Goal: Task Accomplishment & Management: Complete application form

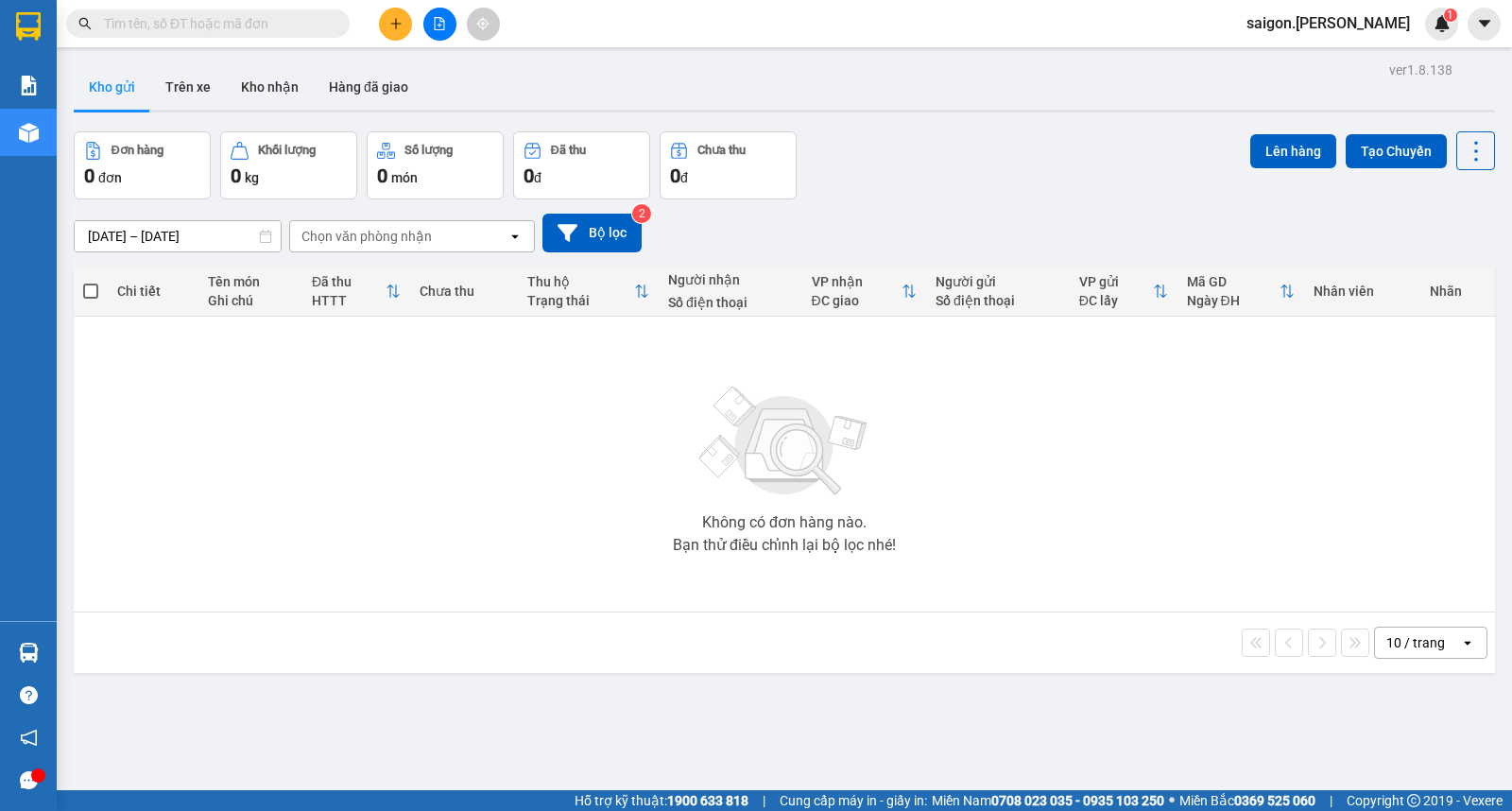
click at [157, 26] on input "text" at bounding box center [215, 24] width 223 height 21
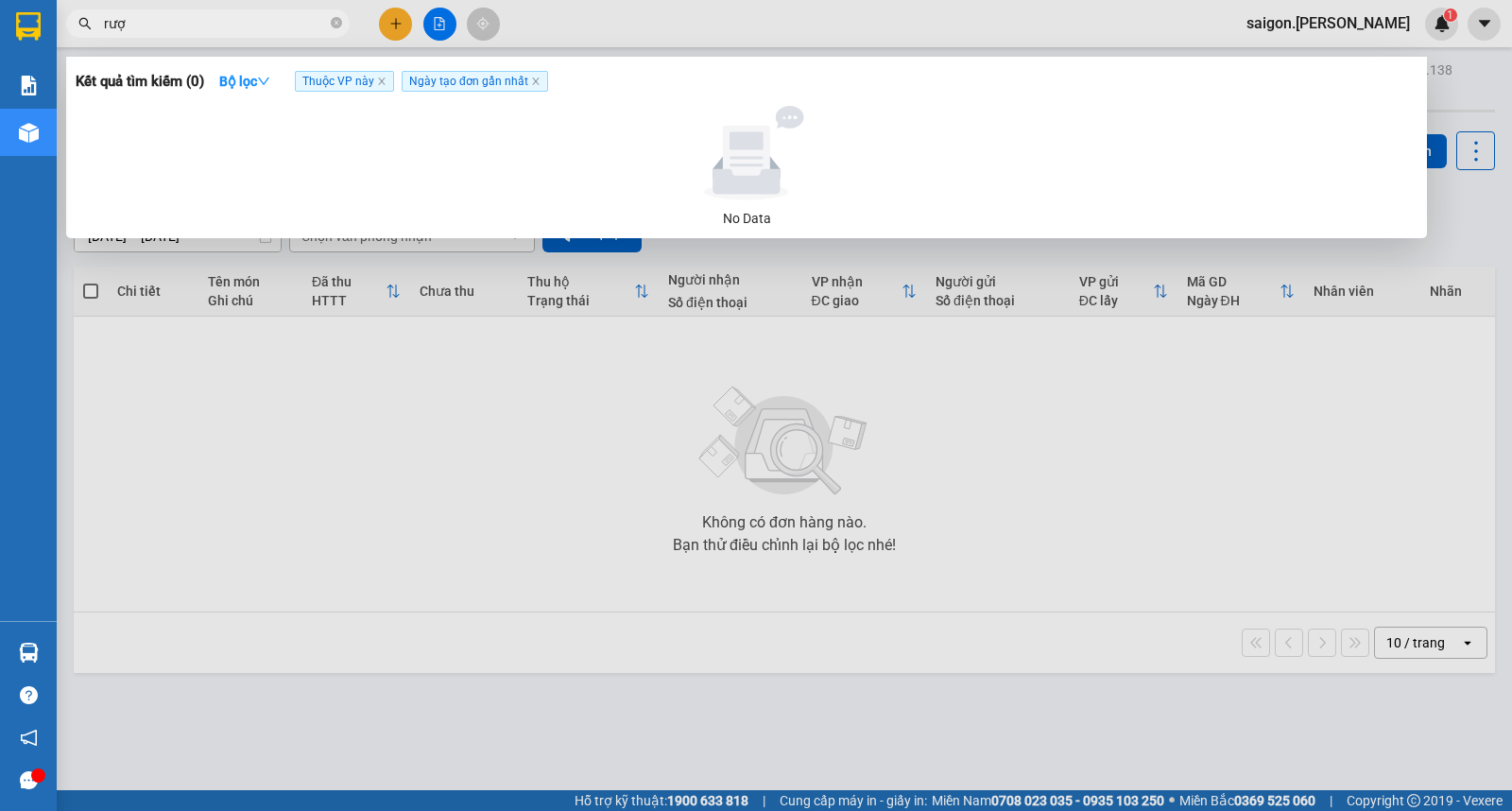
type input "rượu"
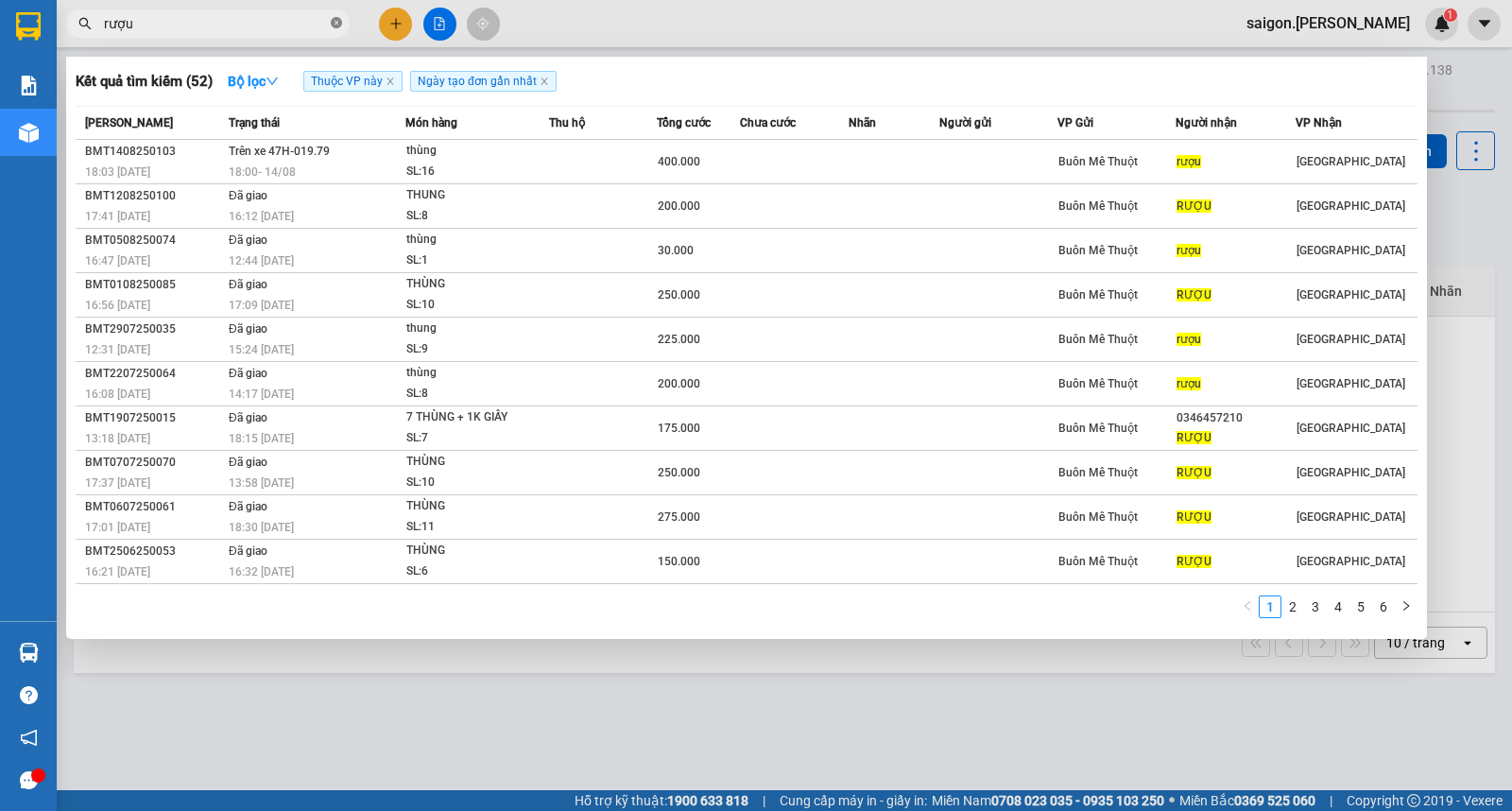
click at [341, 23] on icon "close-circle" at bounding box center [336, 23] width 11 height 11
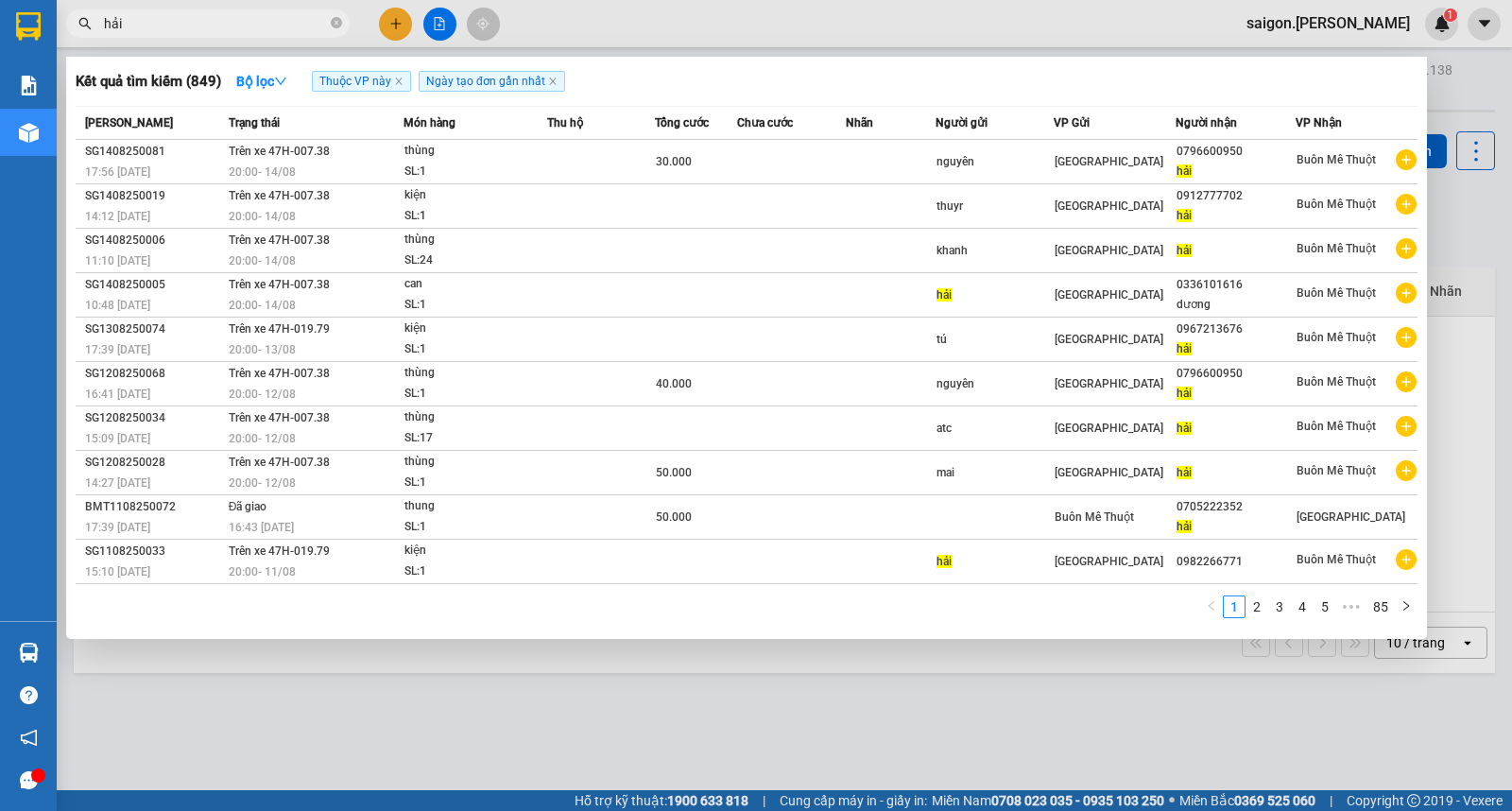
type input "hải"
click at [398, 22] on div at bounding box center [756, 405] width 1512 height 811
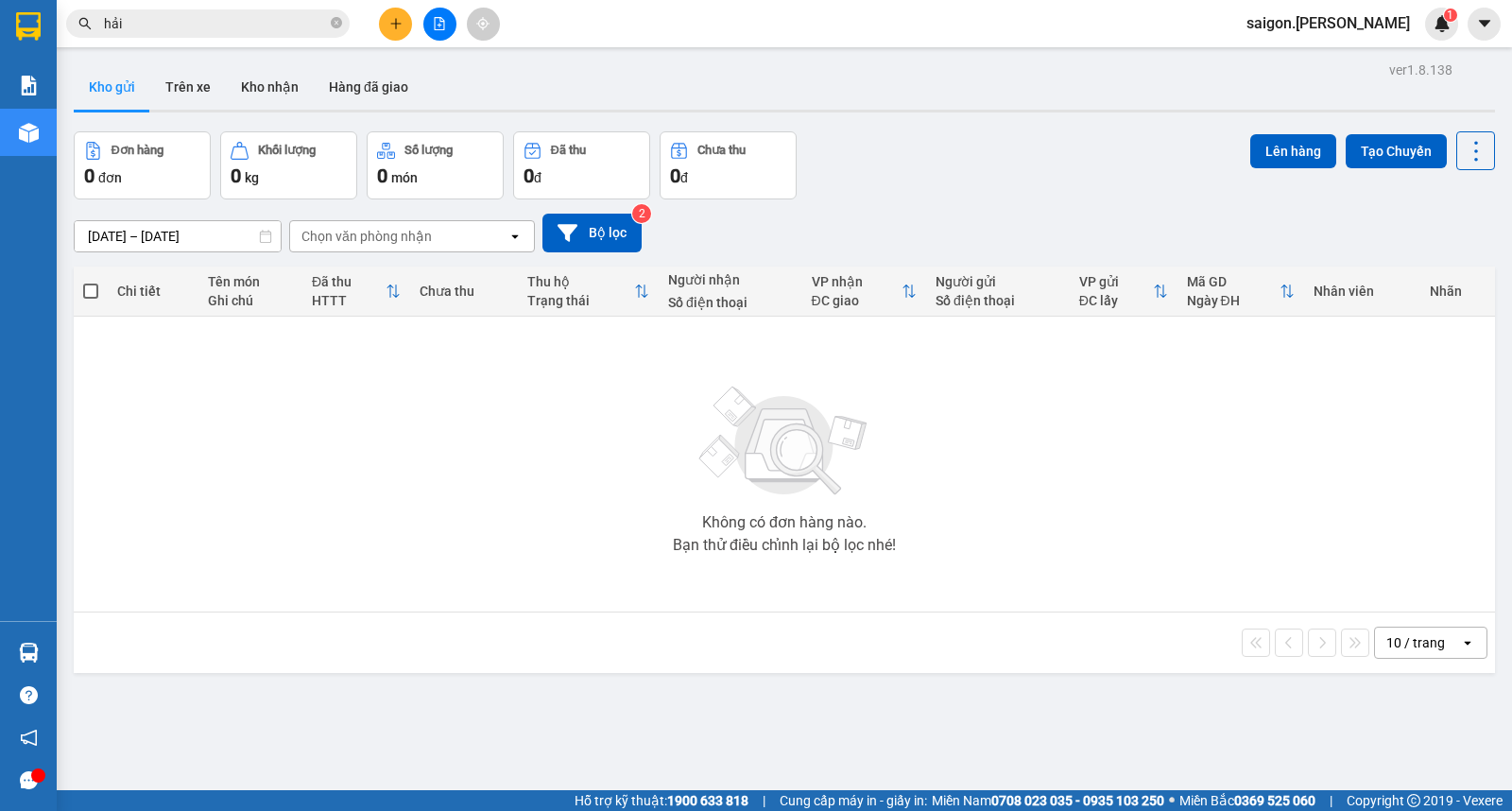
click at [398, 22] on icon "plus" at bounding box center [396, 24] width 13 height 13
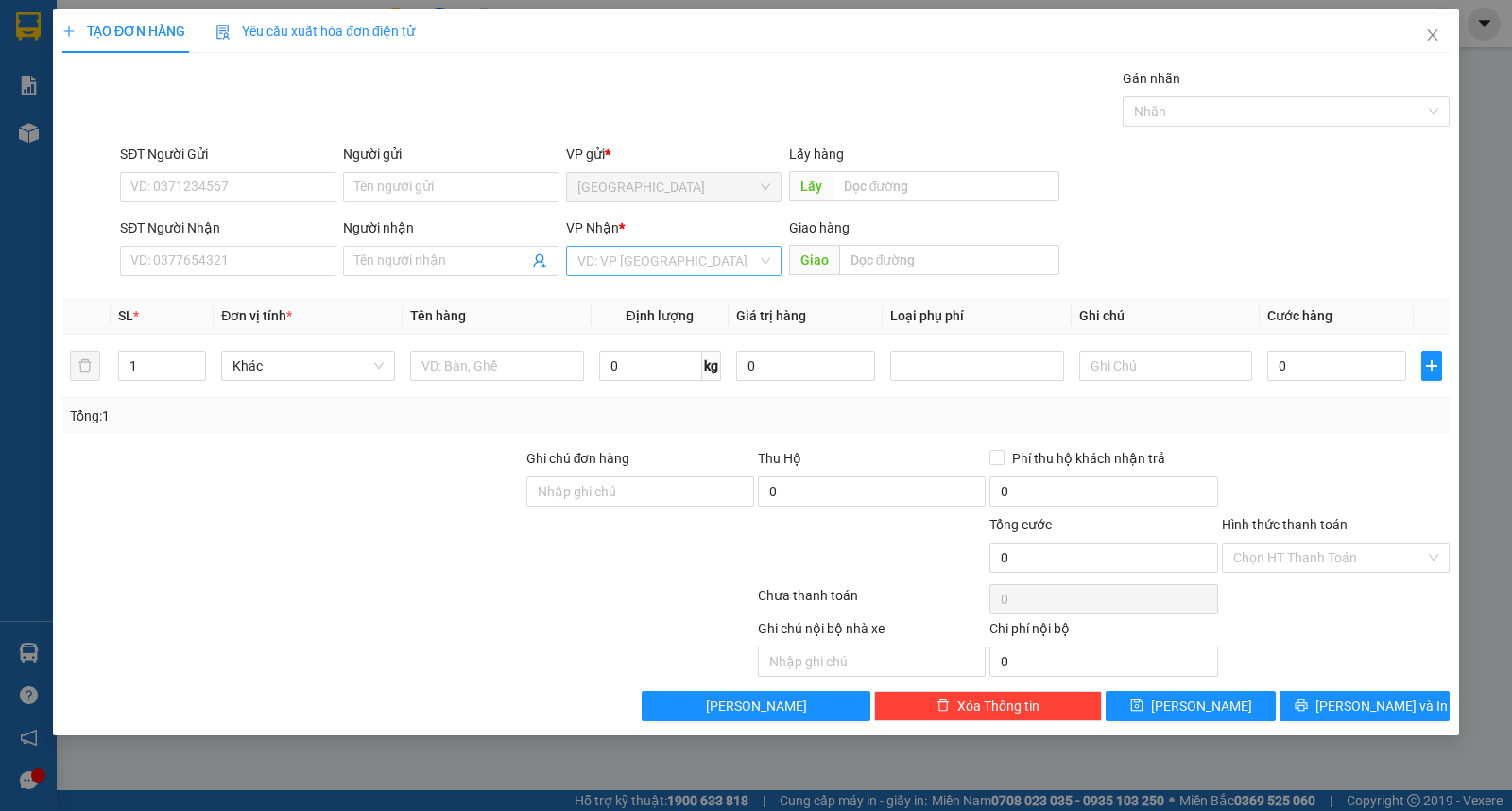
click at [644, 263] on input "search" at bounding box center [667, 261] width 179 height 29
click at [646, 333] on div "Buôn Mê Thuột" at bounding box center [674, 329] width 192 height 21
click at [408, 266] on input "Người nhận" at bounding box center [441, 261] width 174 height 21
type input "hiền"
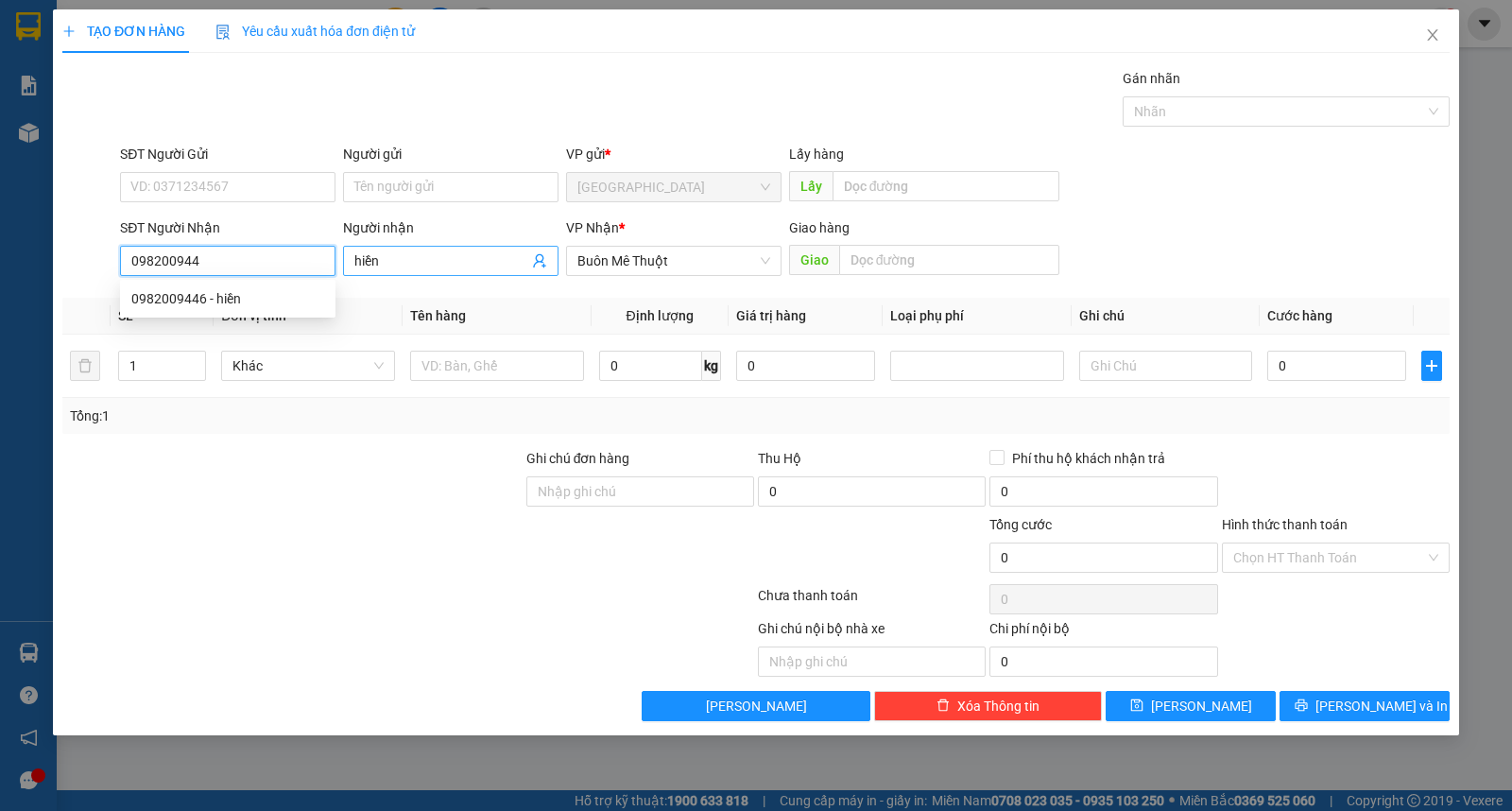
type input "0982009446"
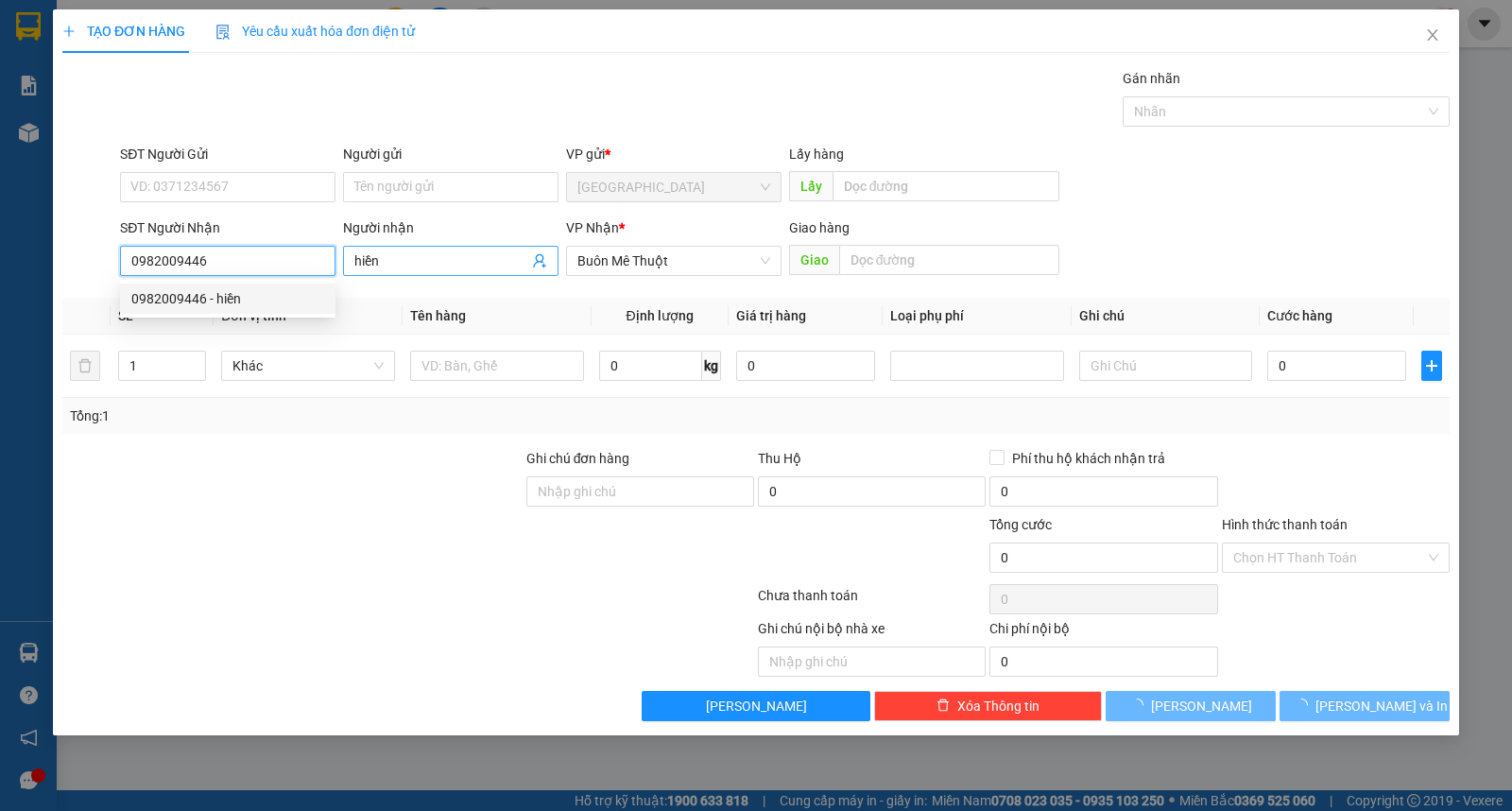
type input "30.000"
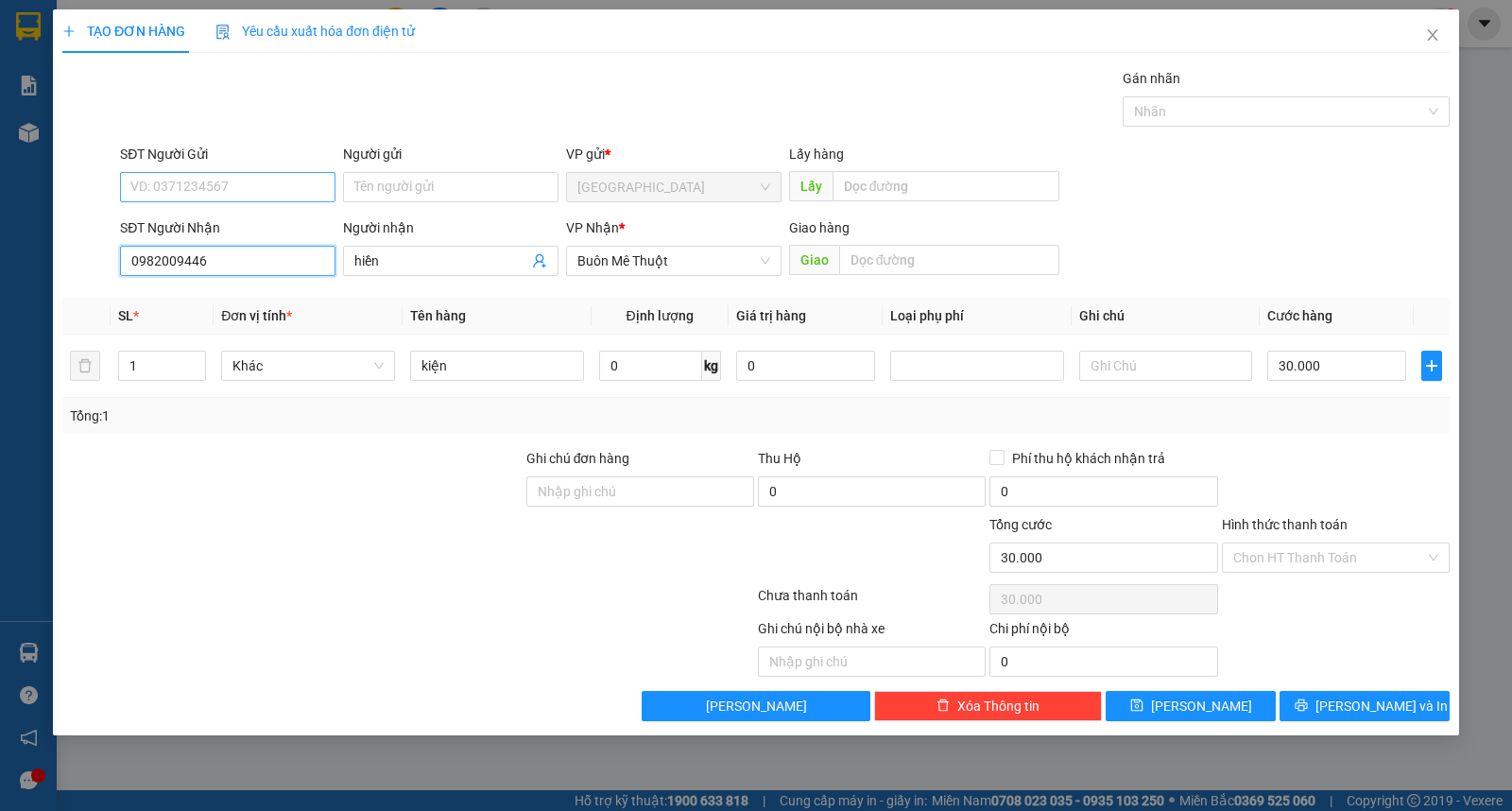
type input "0982009446"
click at [256, 196] on input "SĐT Người Gửi" at bounding box center [228, 188] width 215 height 30
click at [419, 184] on input "Người gửi" at bounding box center [451, 188] width 215 height 30
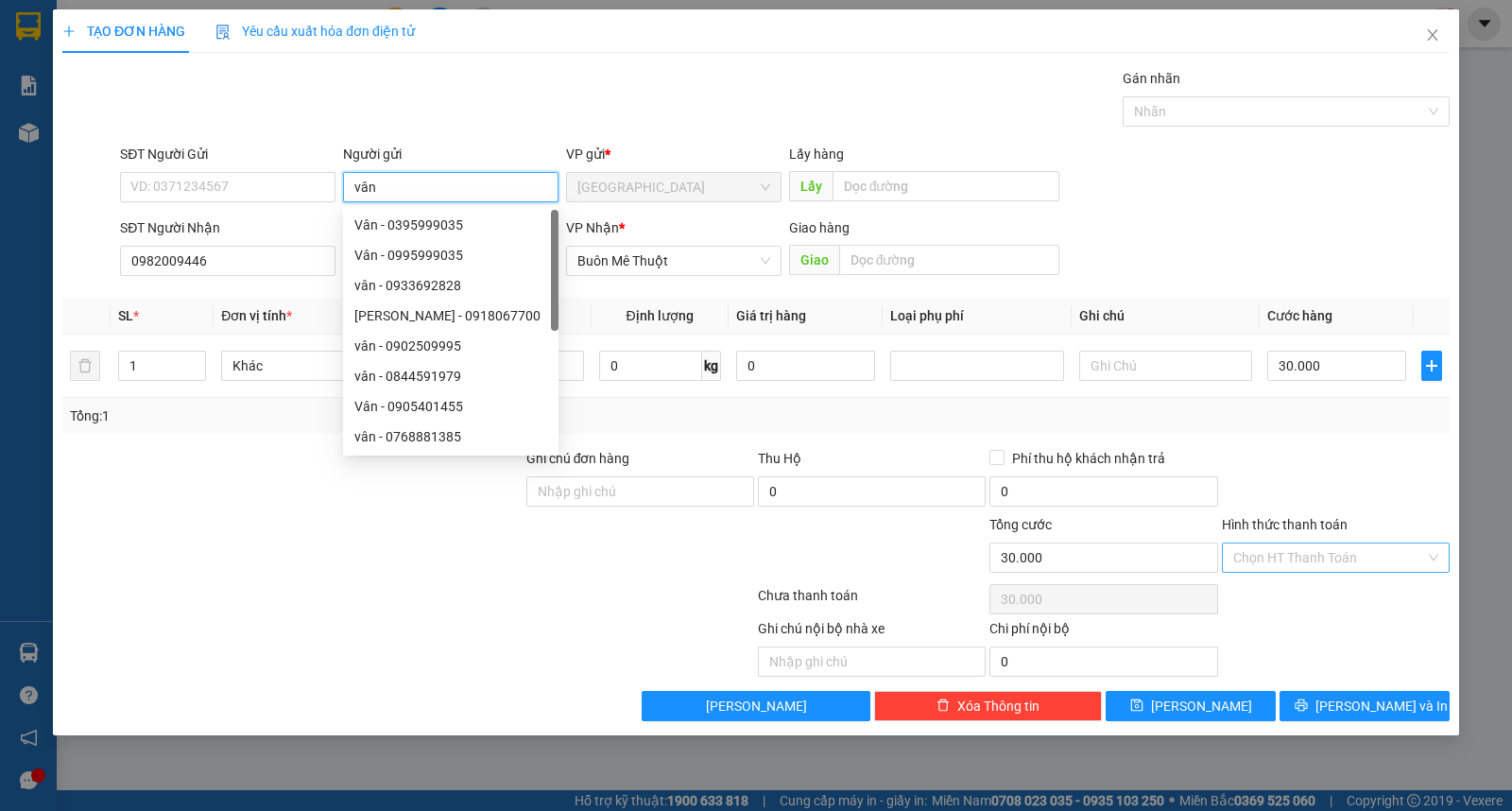
type input "vân"
click at [1309, 570] on input "Hình thức thanh toán" at bounding box center [1329, 558] width 192 height 29
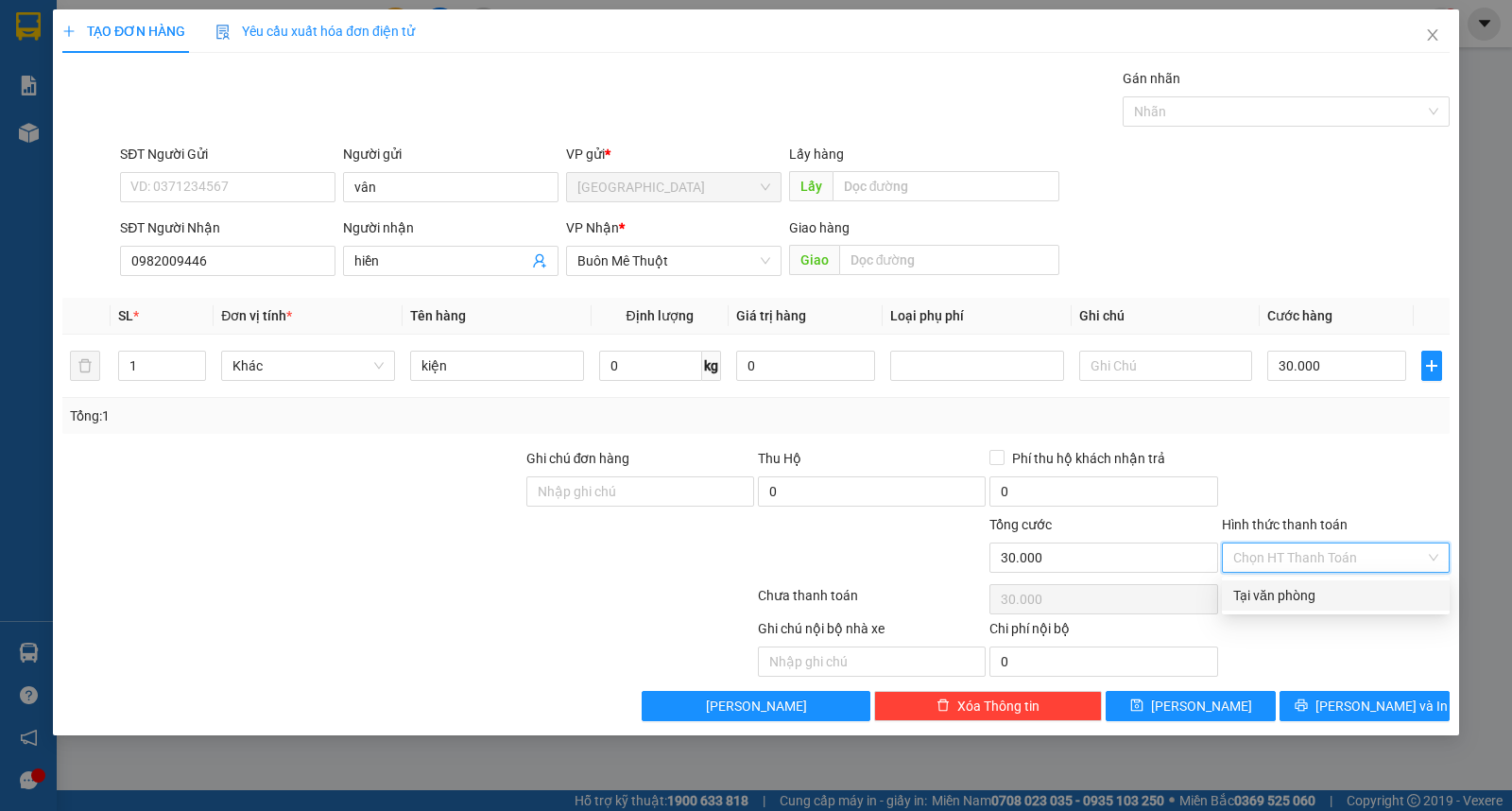
click at [1329, 613] on div "Transit Pickup Surcharge Ids Transit Deliver Surcharge Ids Transit Deliver Surc…" at bounding box center [756, 394] width 1387 height 653
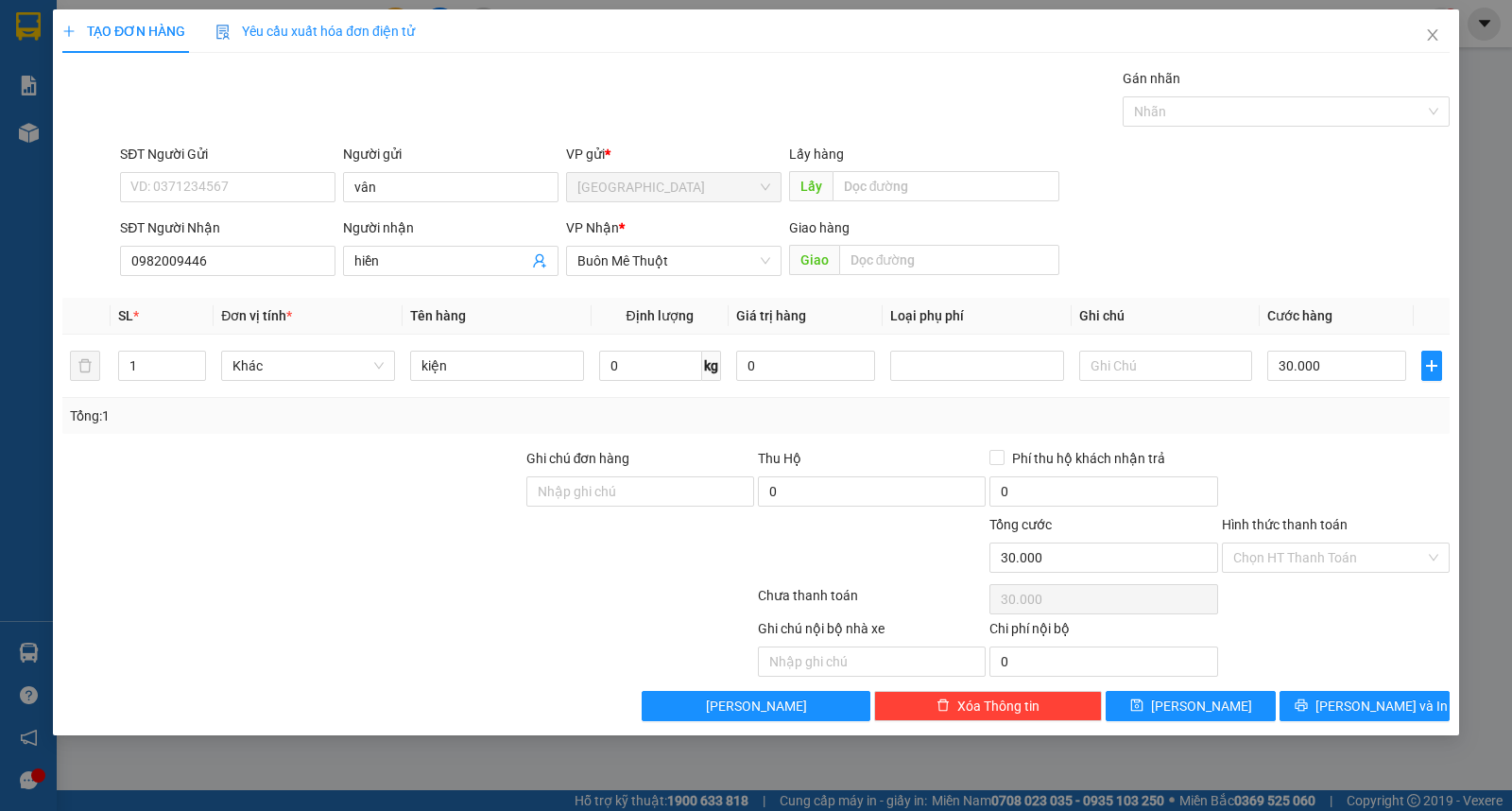
click at [1315, 540] on div "Hình thức thanh toán" at bounding box center [1336, 529] width 228 height 29
click at [1305, 558] on input "Hình thức thanh toán" at bounding box center [1329, 558] width 192 height 29
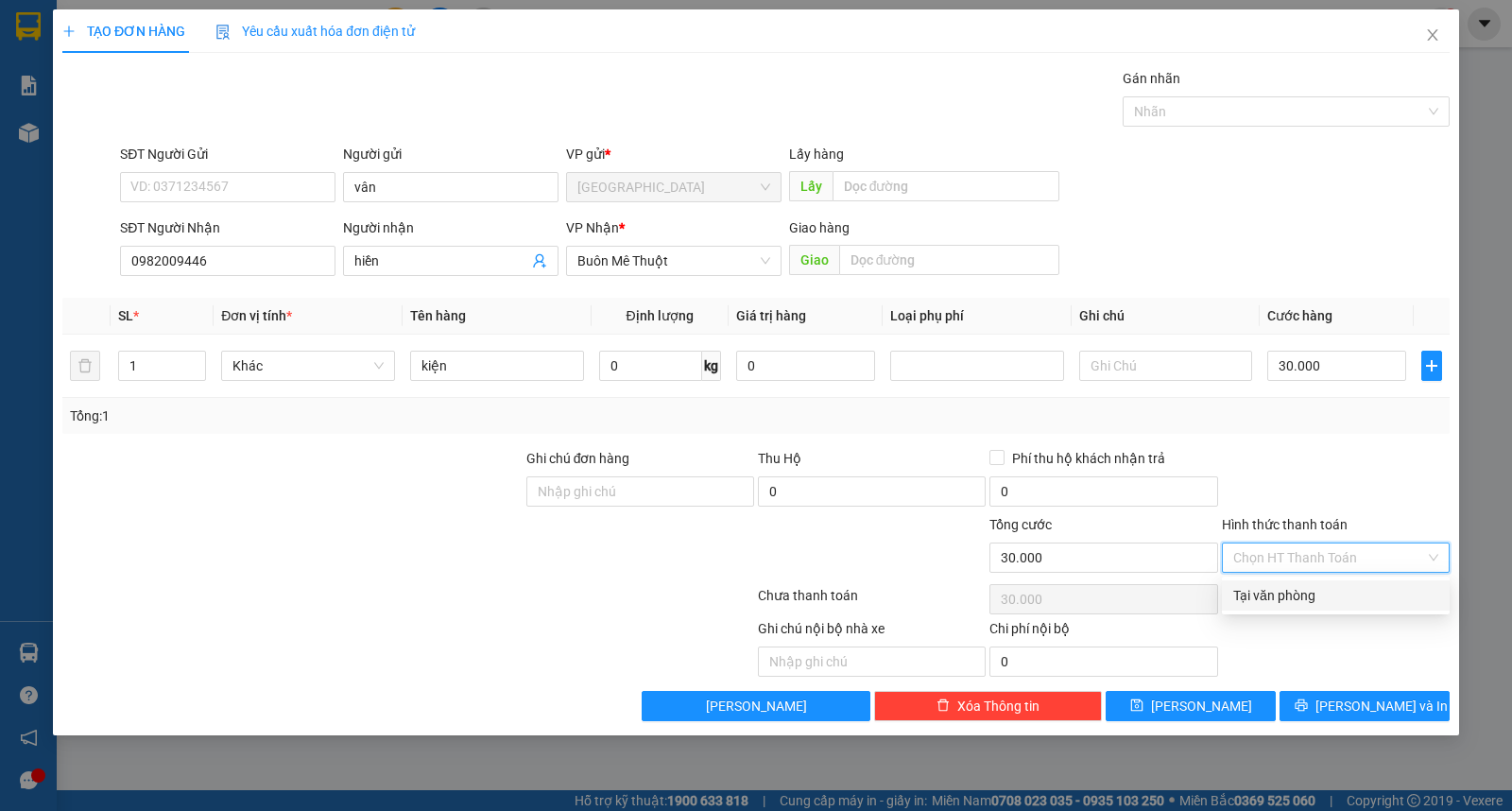
click at [1298, 605] on div "Tại văn phòng" at bounding box center [1336, 596] width 205 height 21
type input "0"
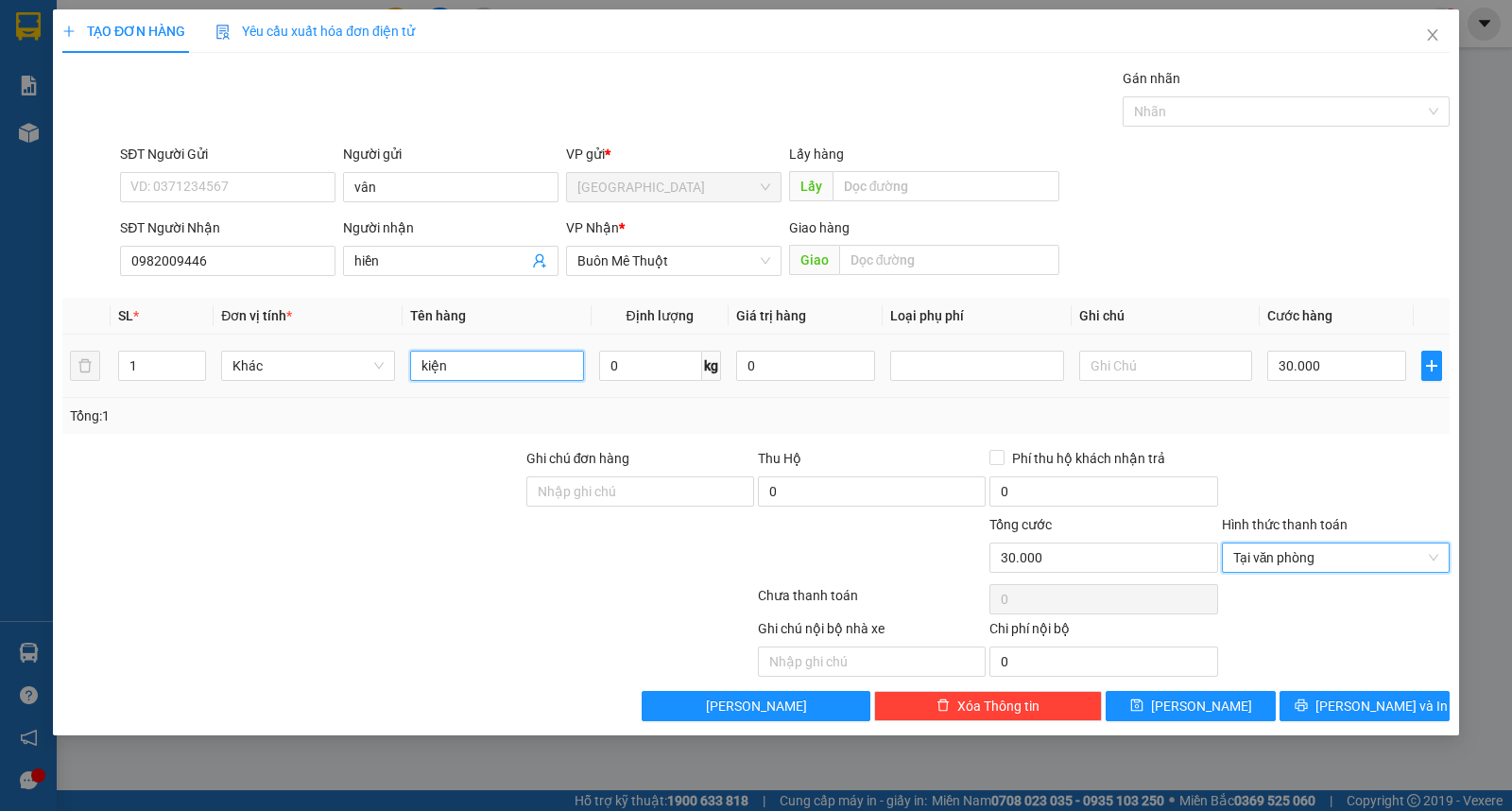
click at [520, 363] on input "kiện" at bounding box center [497, 366] width 174 height 30
type input "tx"
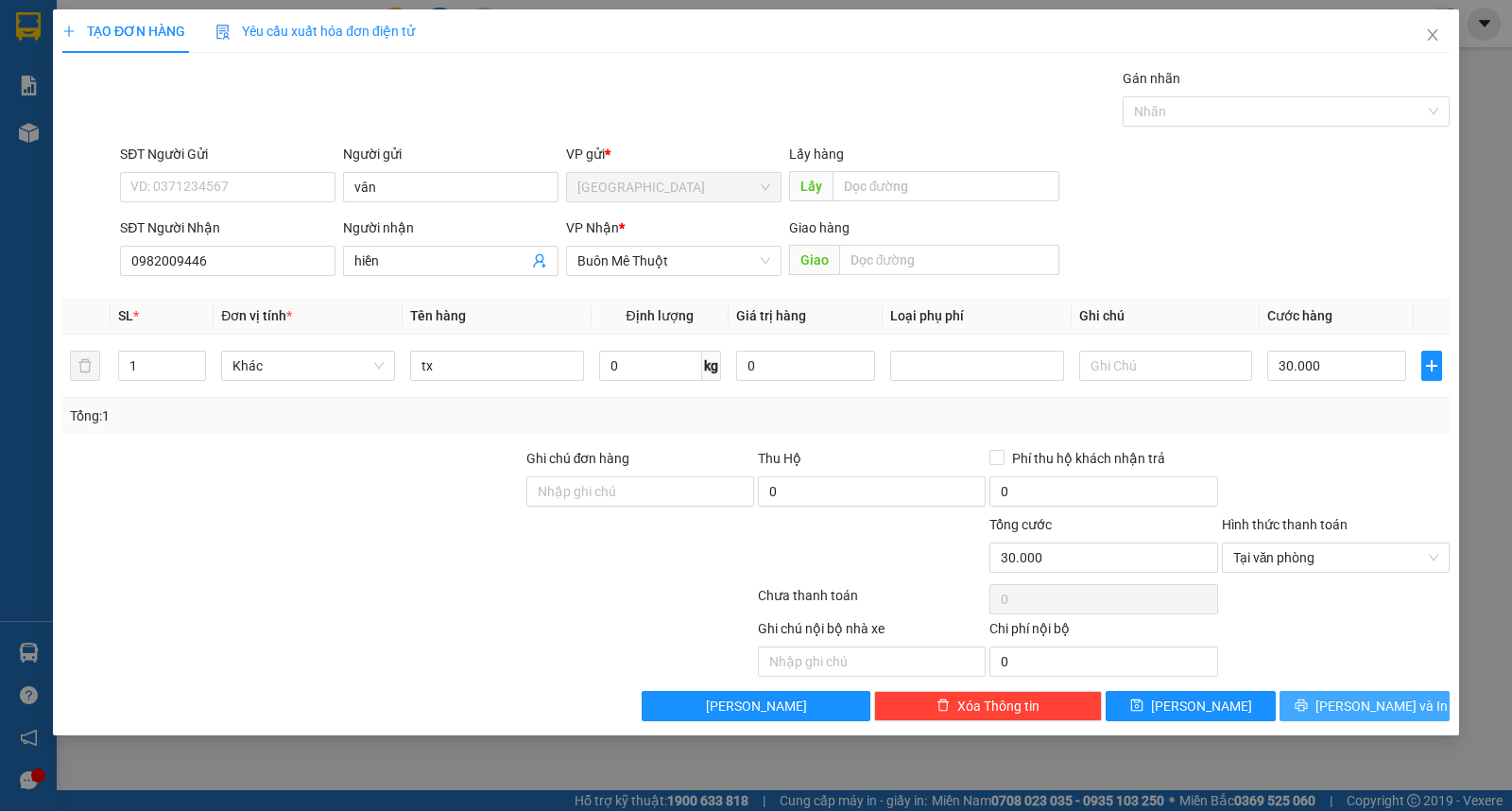
click at [1397, 705] on span "[PERSON_NAME] và In" at bounding box center [1381, 706] width 132 height 21
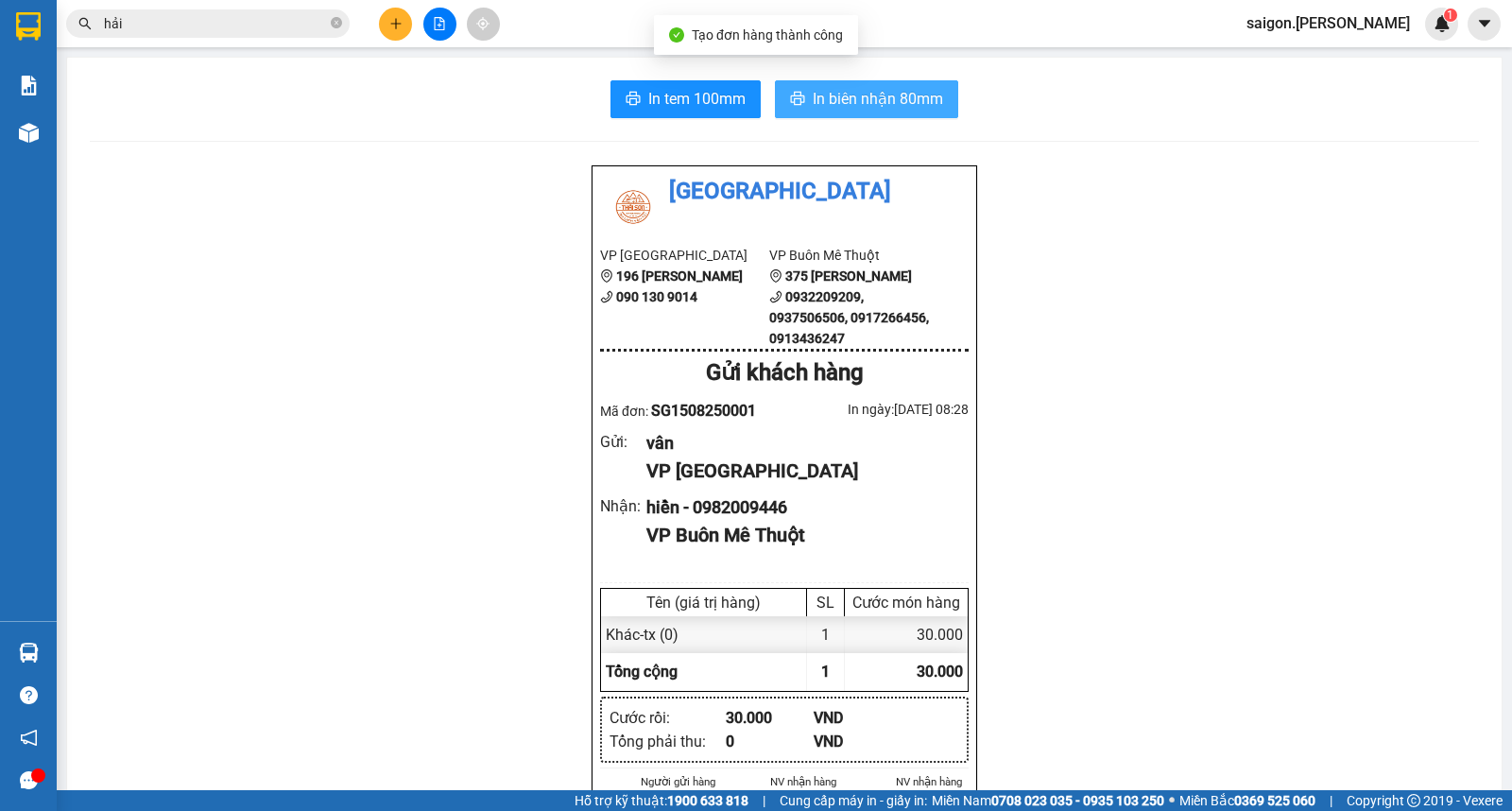
click at [928, 108] on span "In biên nhận 80mm" at bounding box center [877, 98] width 131 height 24
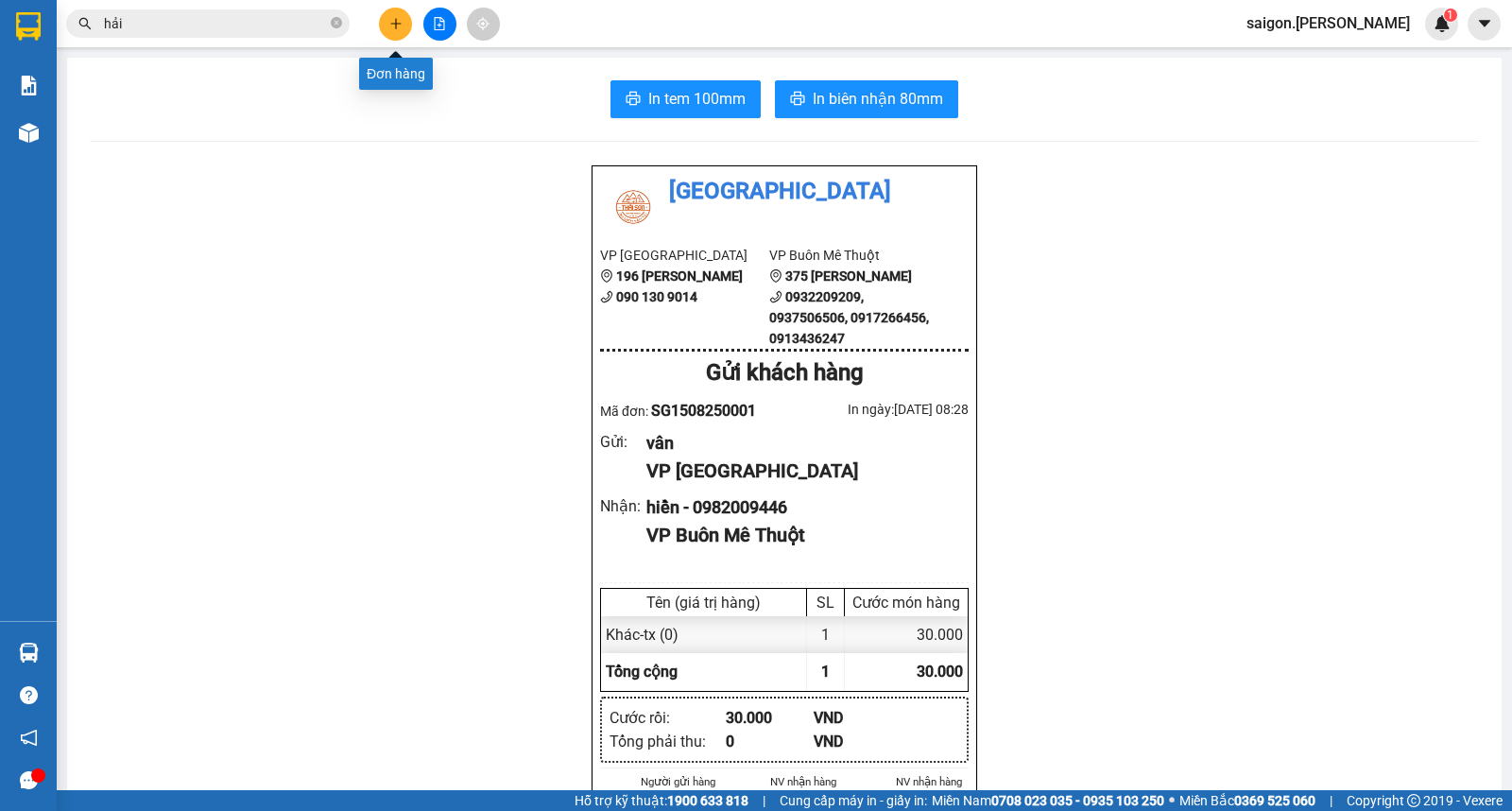
click at [393, 39] on button at bounding box center [395, 24] width 33 height 33
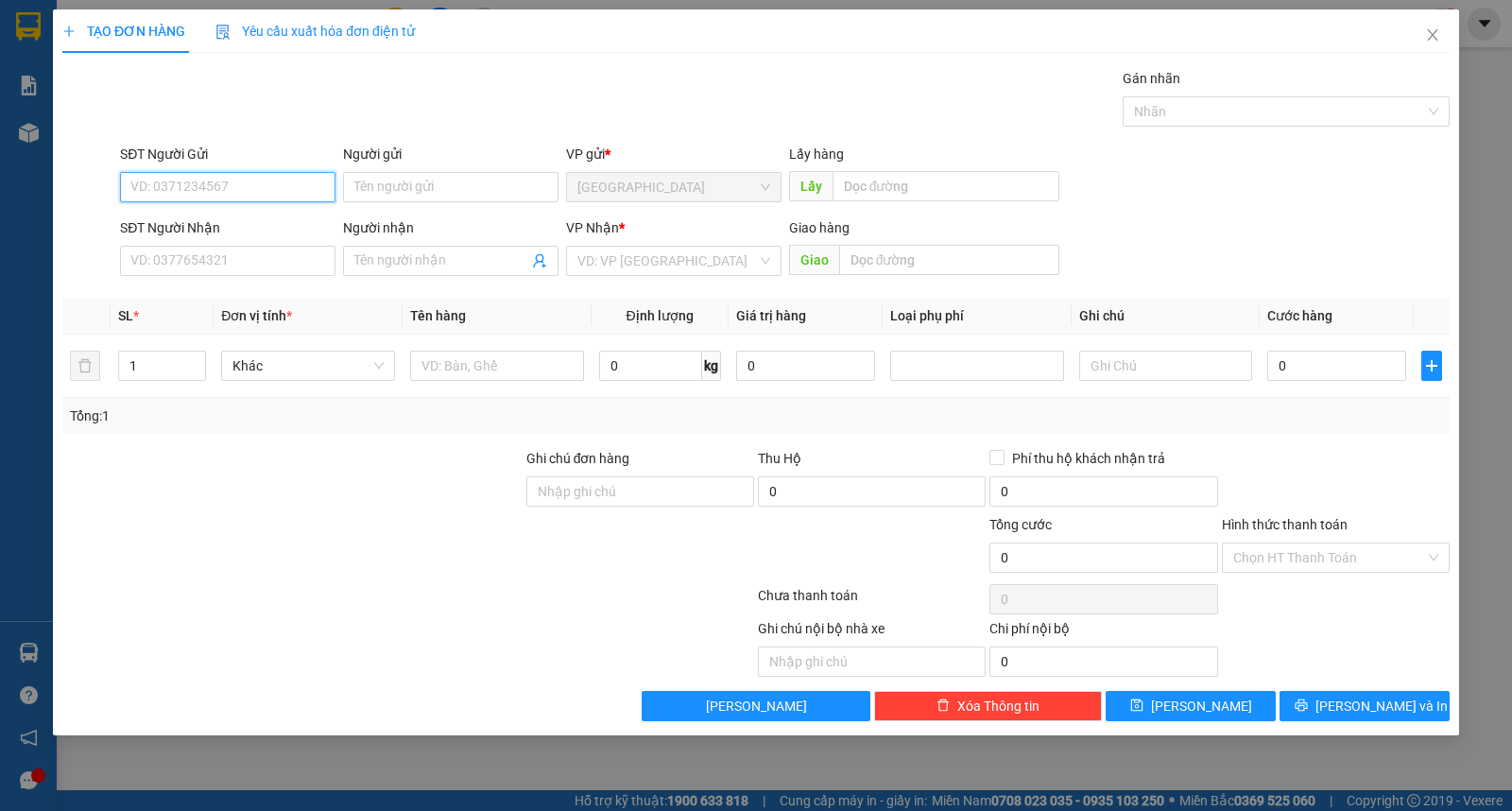
click at [386, 163] on div "Người gửi" at bounding box center [451, 154] width 215 height 21
click at [386, 172] on input "Người gửi" at bounding box center [451, 188] width 215 height 30
click at [391, 175] on input "Người gửi" at bounding box center [451, 188] width 215 height 30
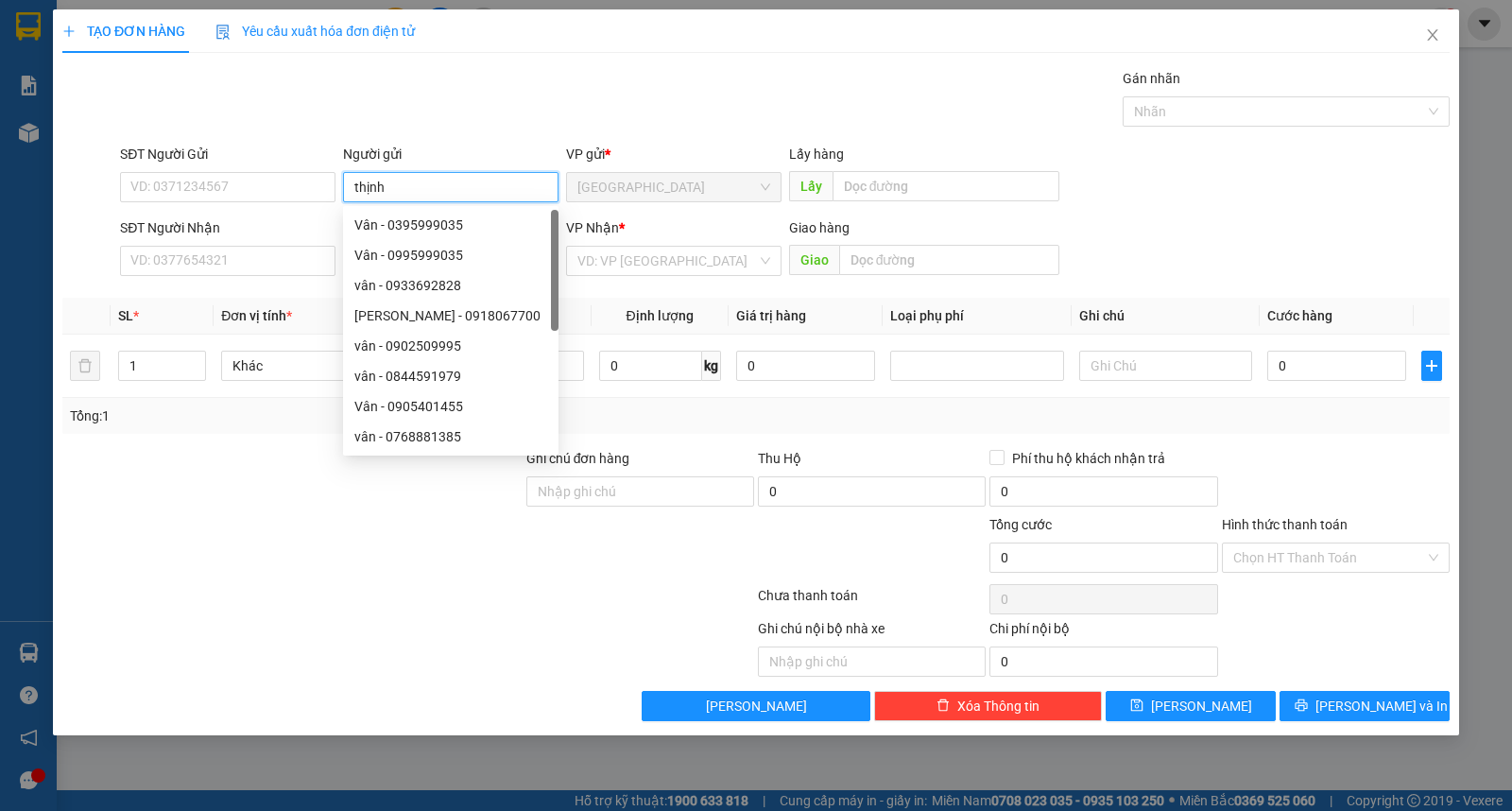
type input "thịnh"
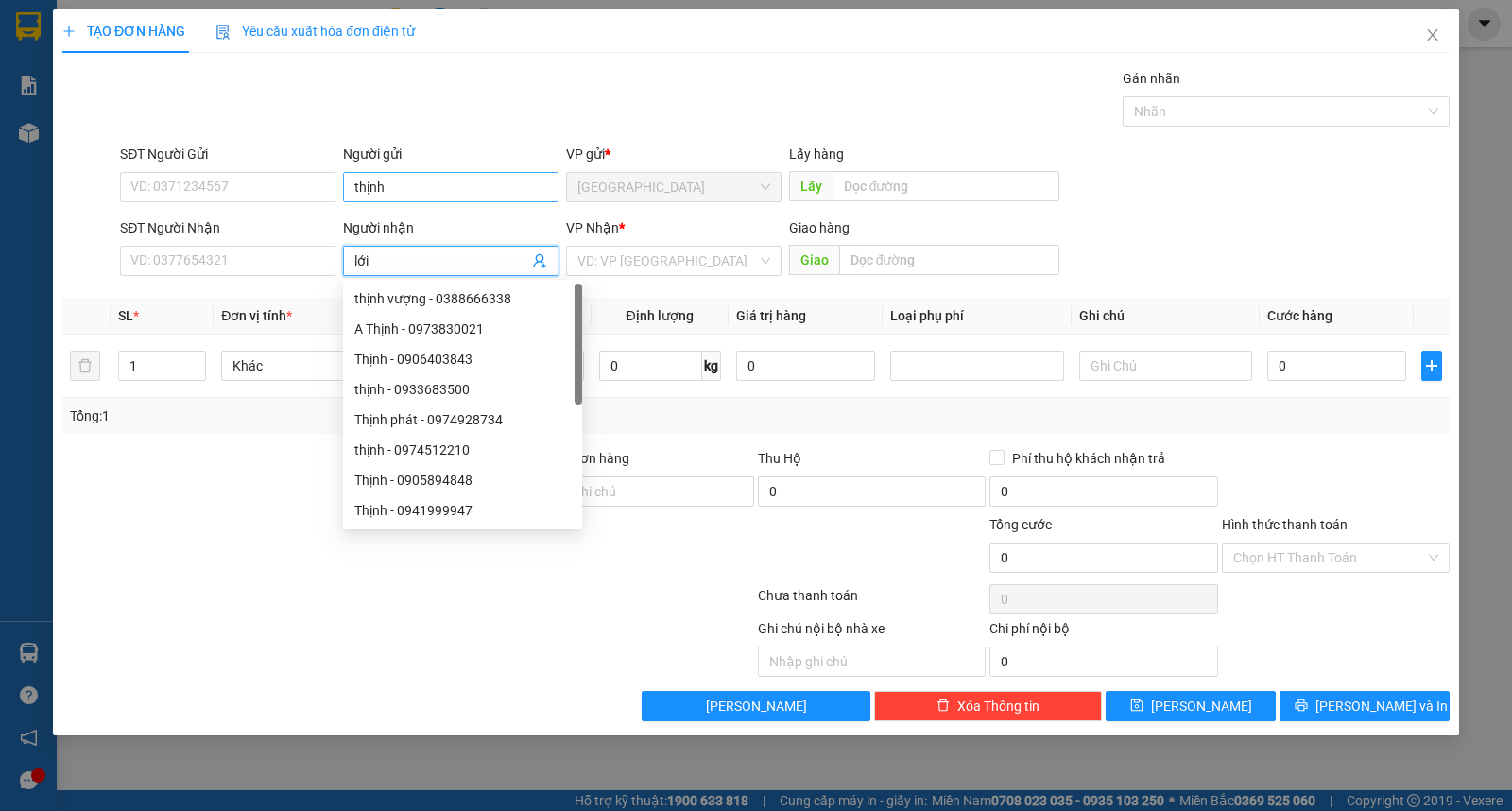
type input "lới"
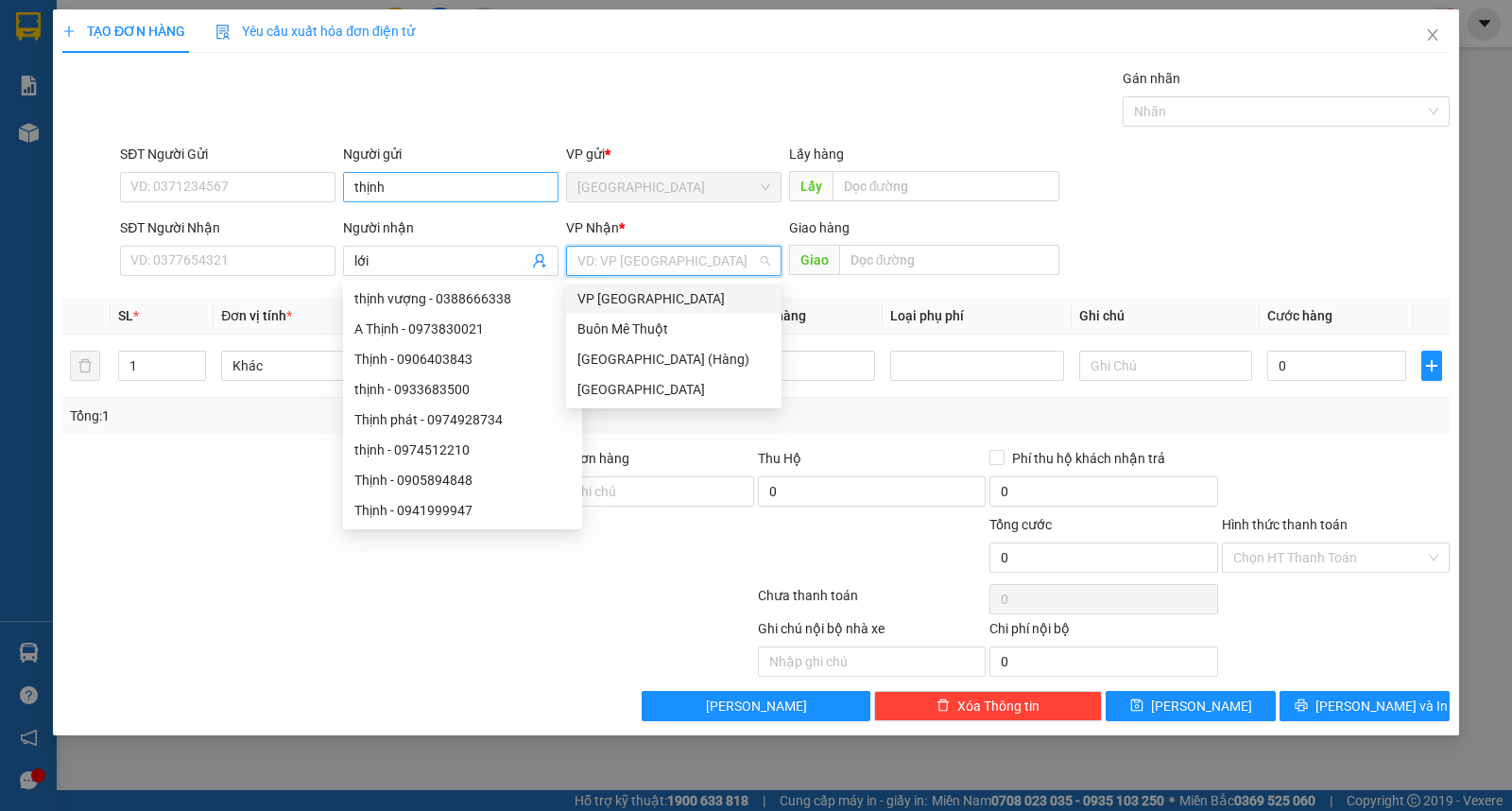
type input "ư"
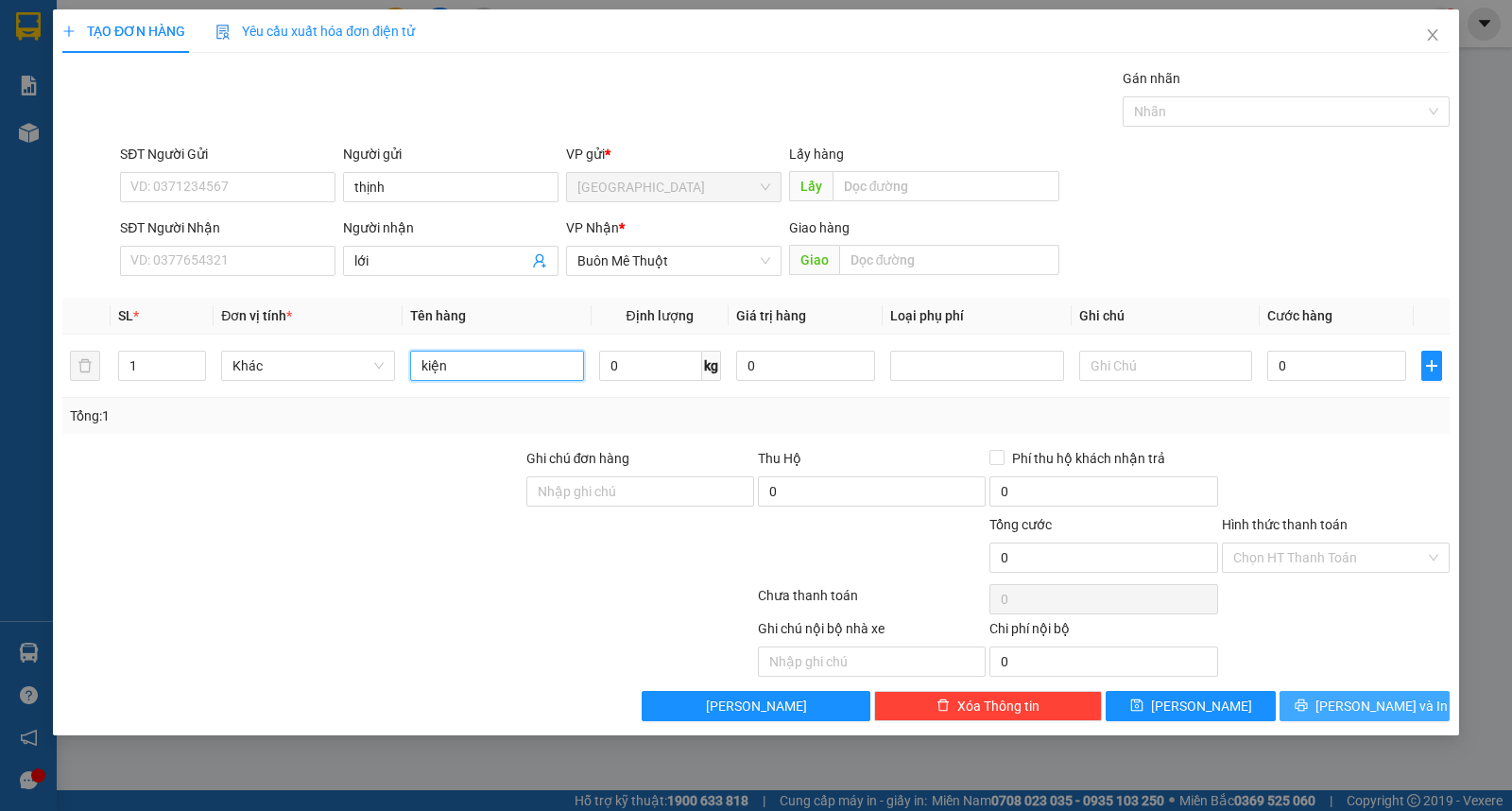
type input "kiện"
click at [1361, 719] on button "[PERSON_NAME] và In" at bounding box center [1364, 706] width 171 height 30
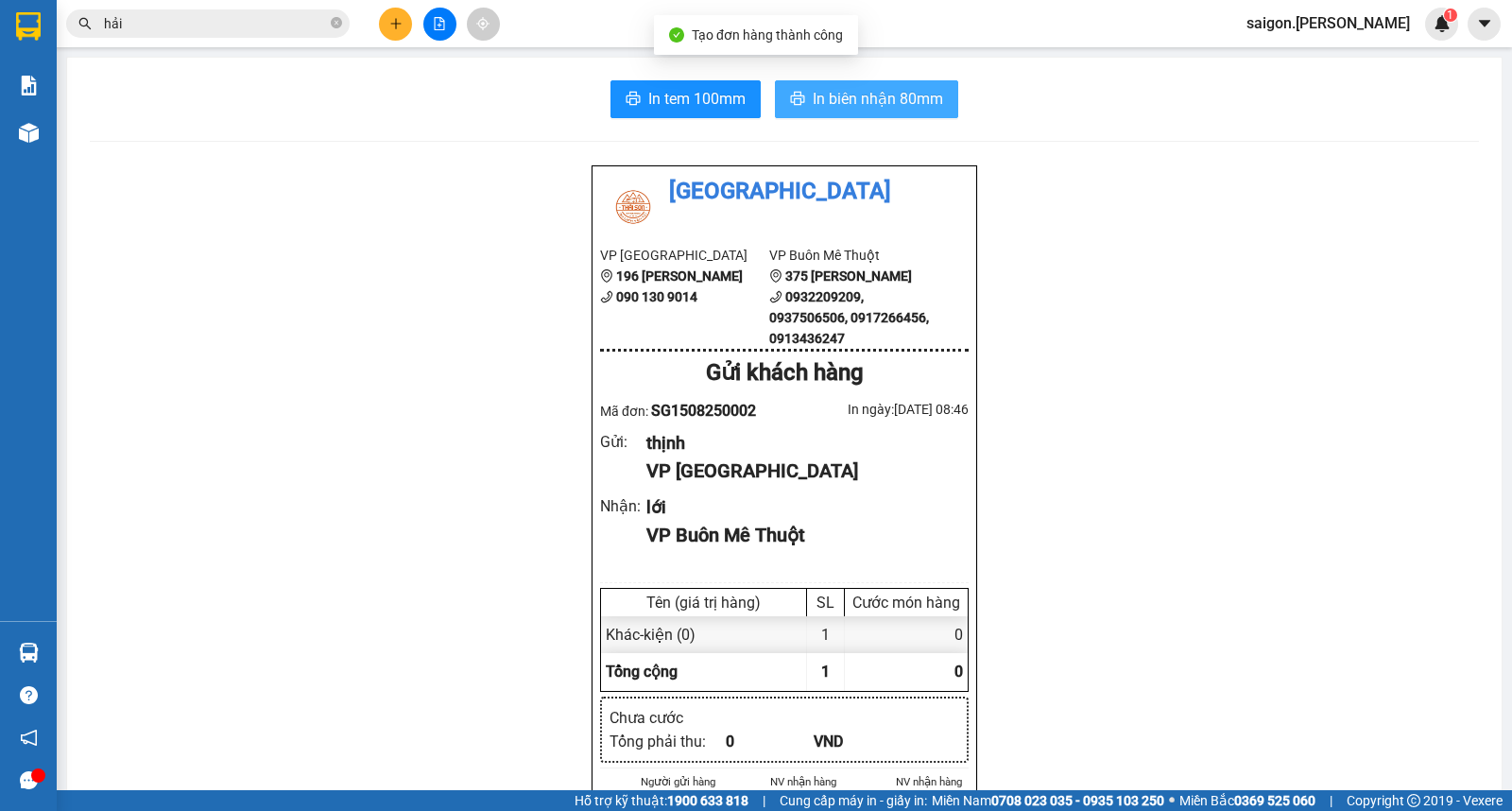
click at [824, 116] on button "In biên nhận 80mm" at bounding box center [866, 99] width 183 height 38
